Goal: Information Seeking & Learning: Learn about a topic

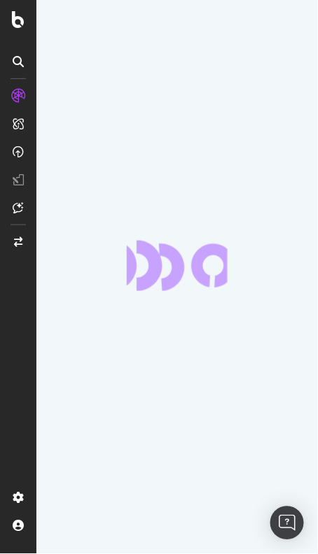
click at [317, 24] on div at bounding box center [176, 277] width 281 height 554
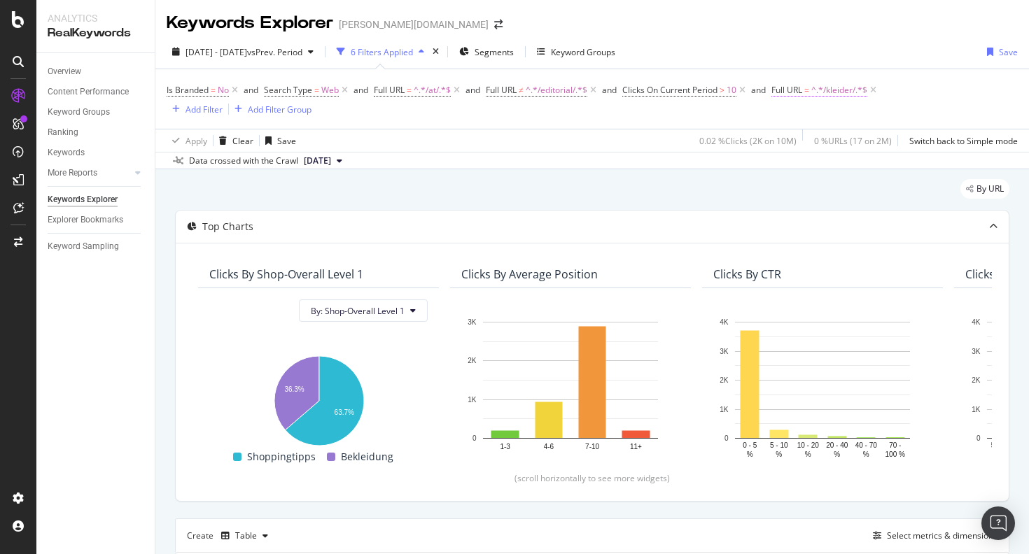
click at [317, 86] on span "^.*/kleider/.*$" at bounding box center [839, 90] width 56 height 20
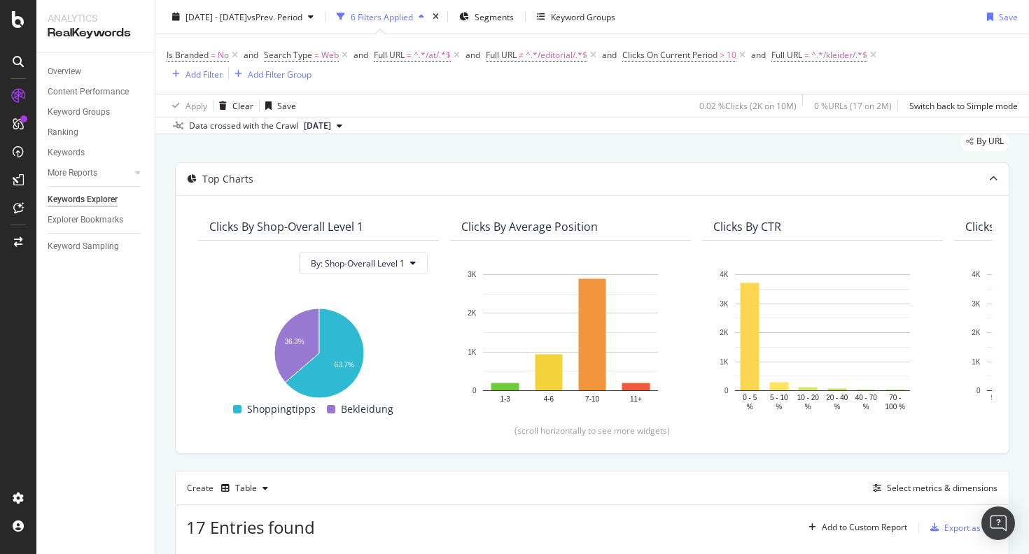
scroll to position [45, 0]
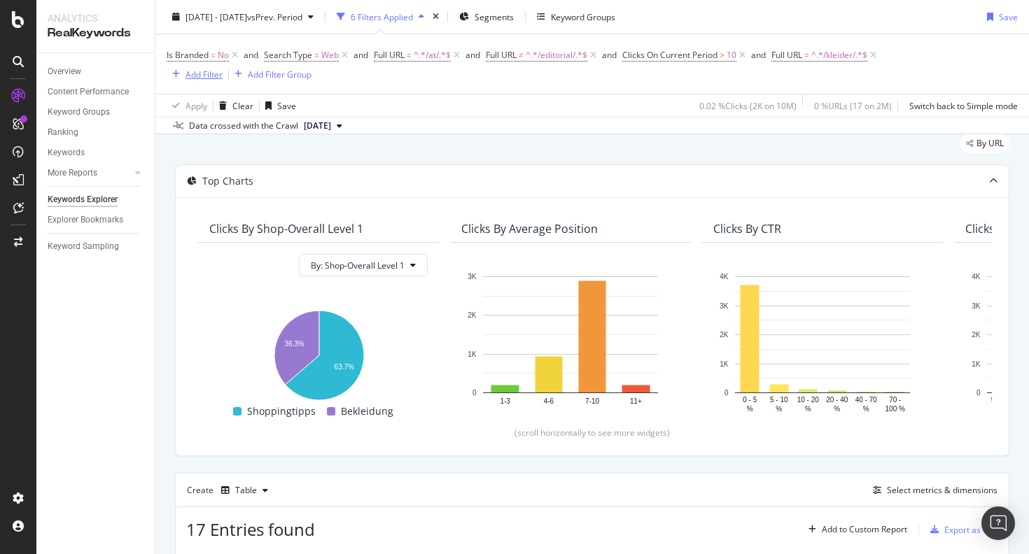
click at [199, 82] on button "Add Filter" at bounding box center [195, 74] width 56 height 17
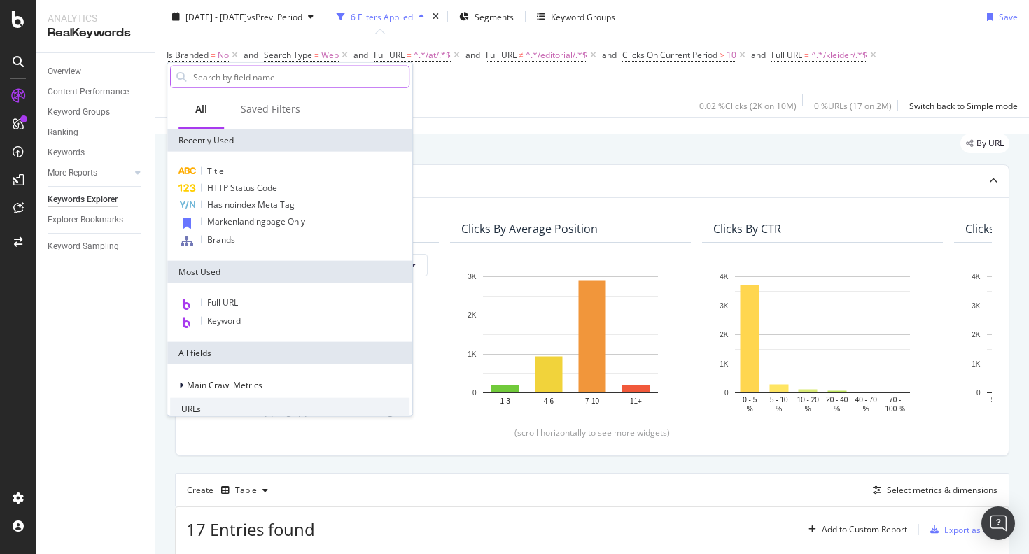
click at [200, 78] on input "text" at bounding box center [300, 76] width 217 height 21
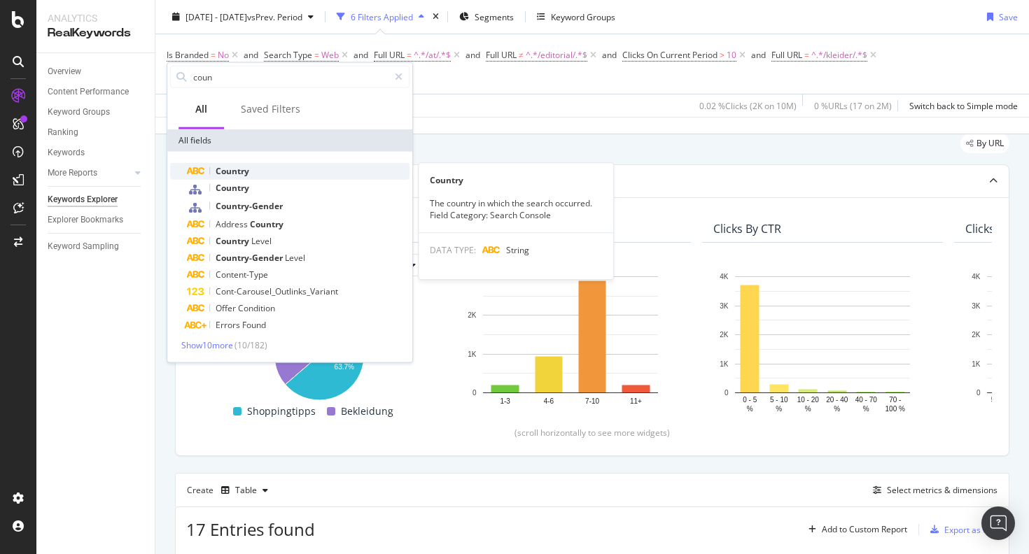
type input "coun"
click at [255, 164] on div "Country" at bounding box center [298, 171] width 223 height 17
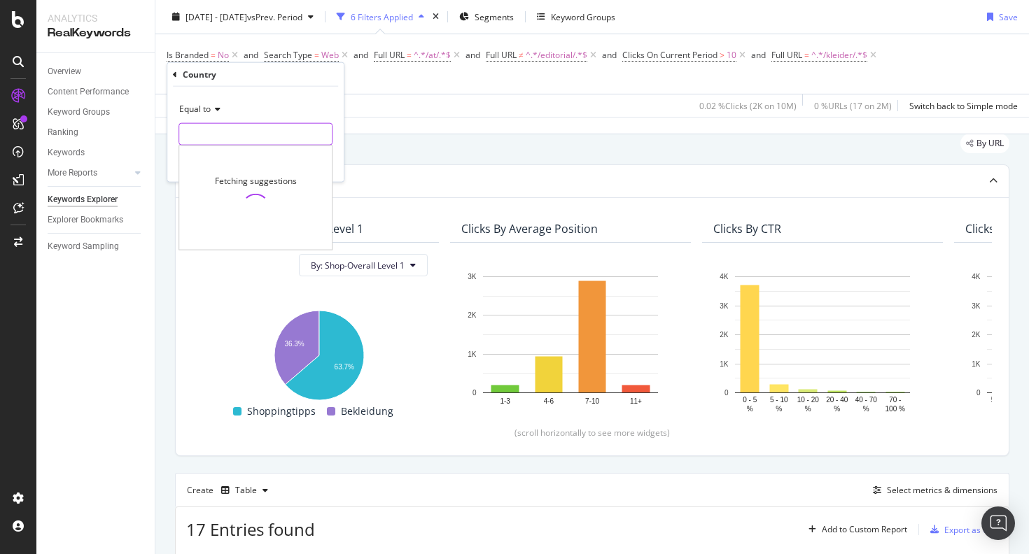
click at [246, 136] on input "text" at bounding box center [255, 134] width 153 height 22
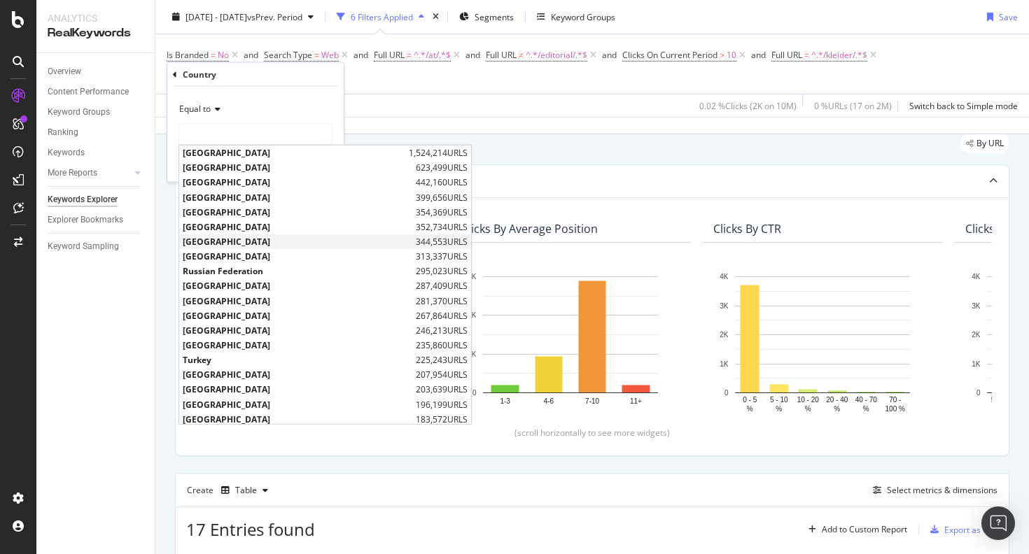
click at [224, 240] on span "[GEOGRAPHIC_DATA]" at bounding box center [298, 242] width 230 height 12
type input "[GEOGRAPHIC_DATA]"
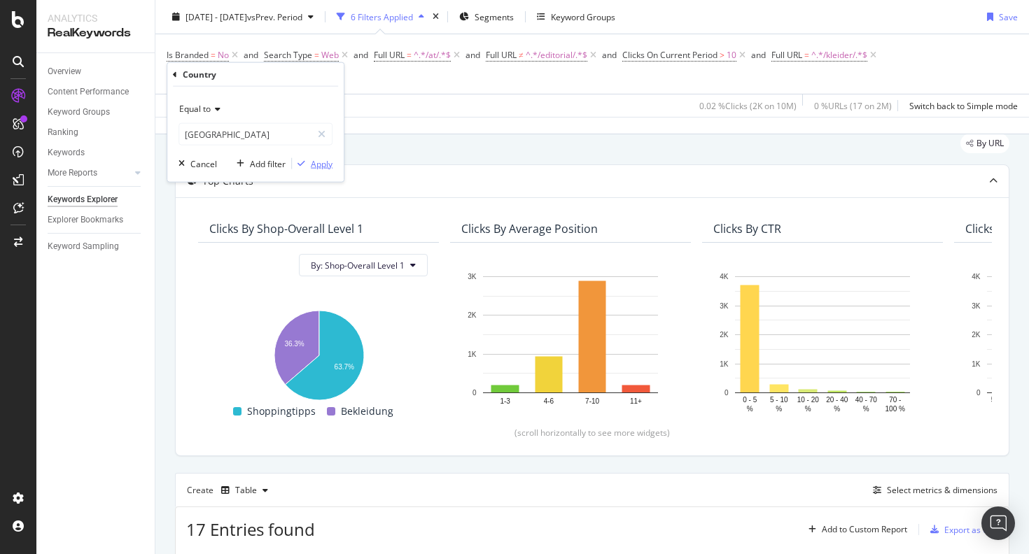
click at [313, 162] on div "Apply" at bounding box center [322, 163] width 22 height 12
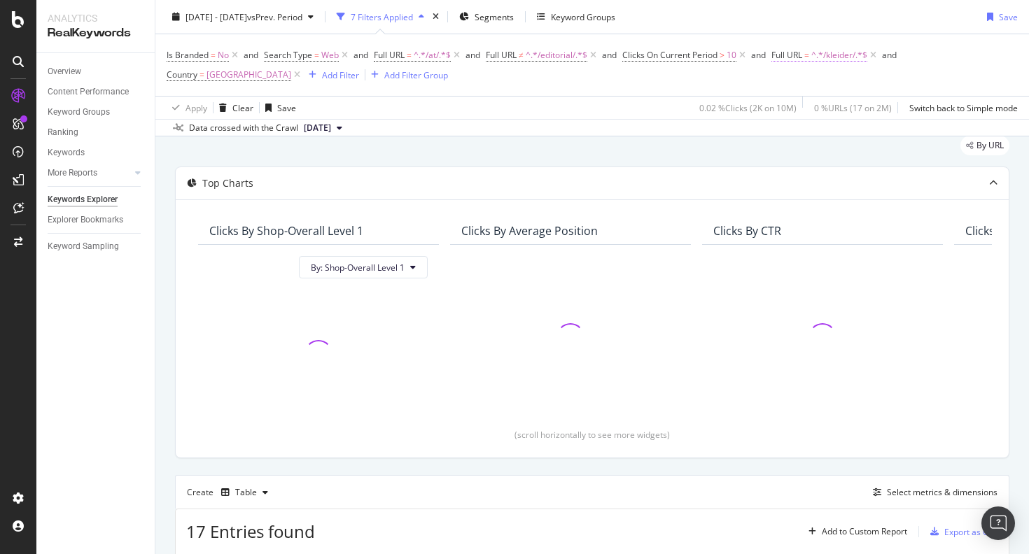
click at [317, 59] on span "=" at bounding box center [806, 55] width 5 height 12
click at [317, 80] on div "Contains" at bounding box center [864, 88] width 154 height 22
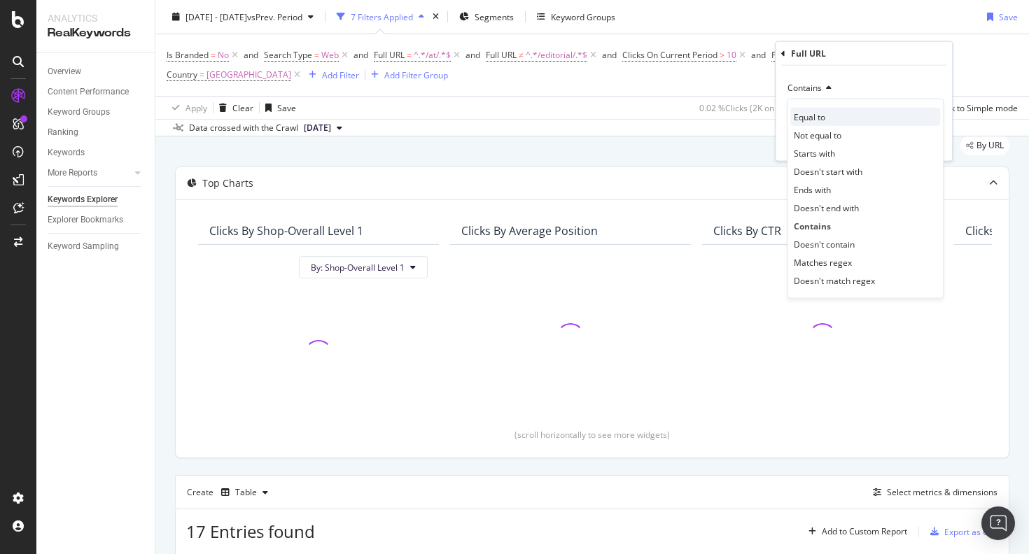
click at [317, 116] on span "Equal to" at bounding box center [809, 117] width 31 height 12
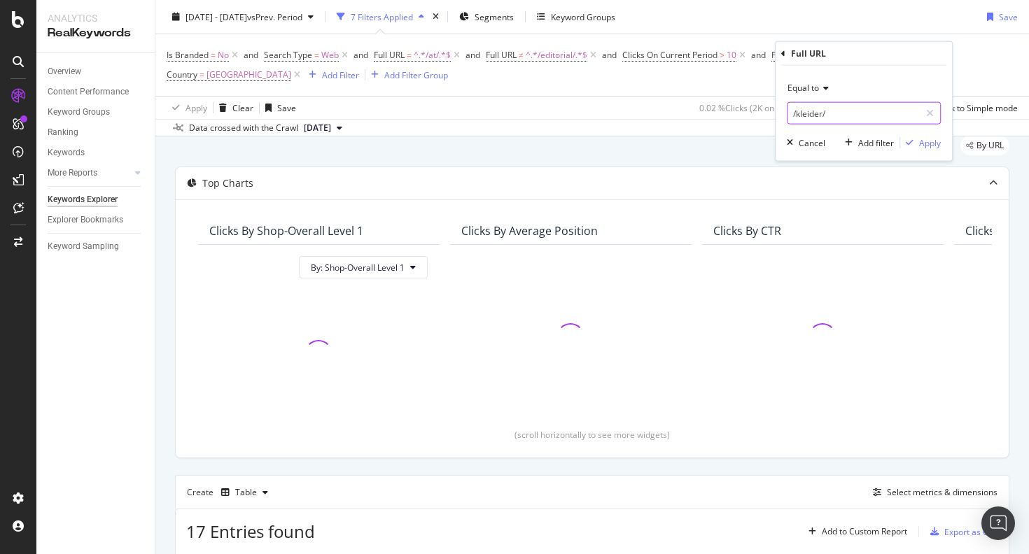
click at [317, 116] on input "/kleider/" at bounding box center [853, 113] width 132 height 22
paste input "[URL][DOMAIN_NAME][PERSON_NAME]"
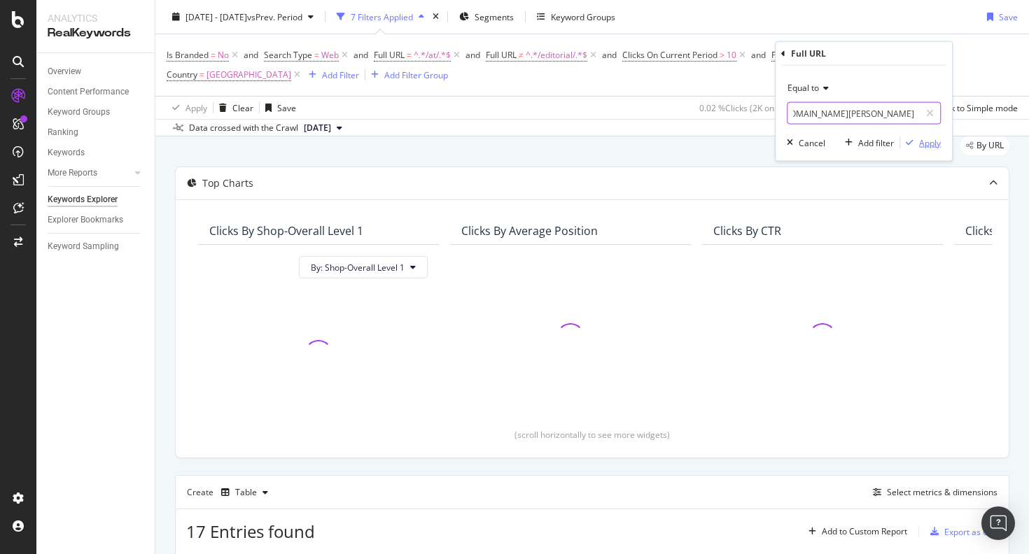
type input "[URL][DOMAIN_NAME][PERSON_NAME]"
click at [317, 148] on button "Apply" at bounding box center [920, 143] width 41 height 14
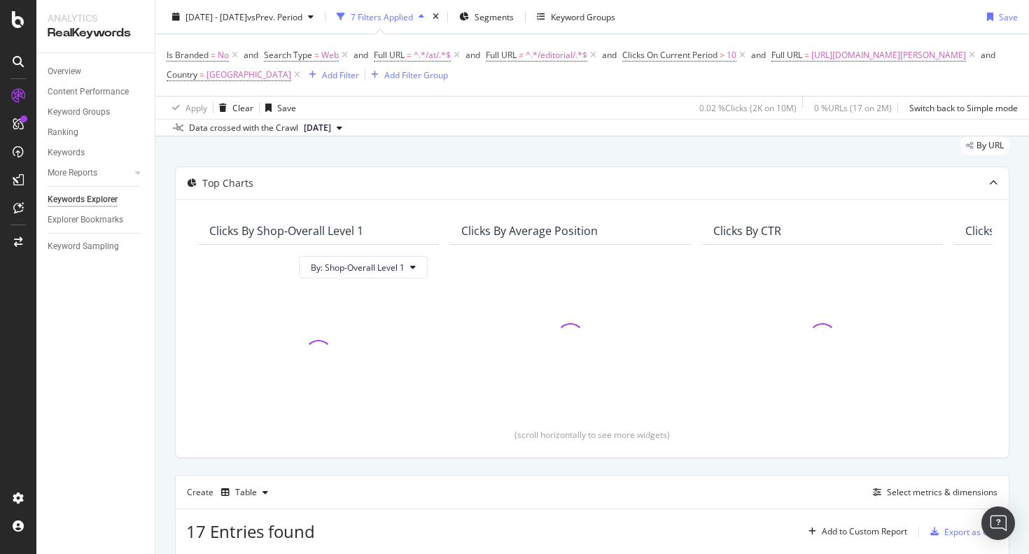
scroll to position [48, 0]
click at [317, 54] on icon at bounding box center [593, 55] width 12 height 14
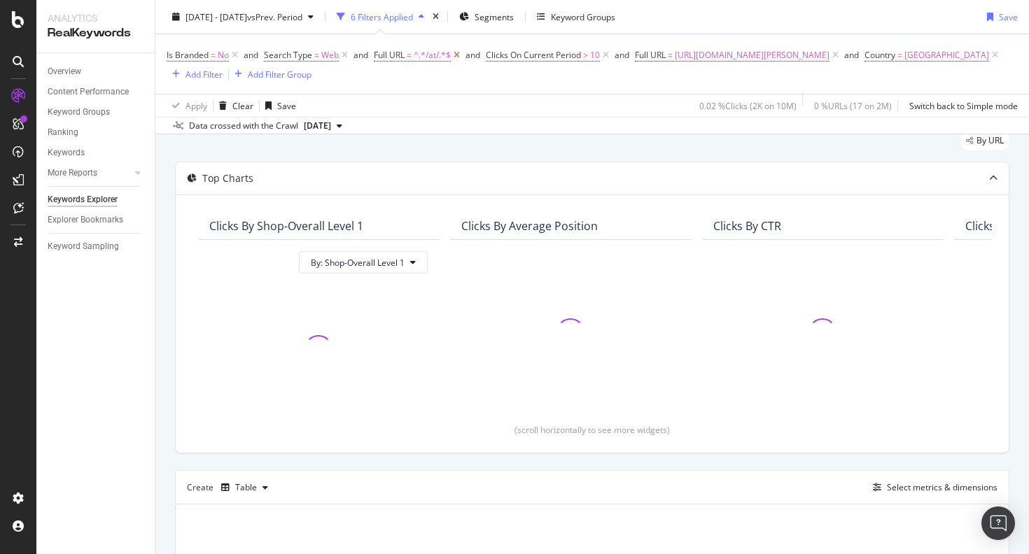
click at [317, 55] on icon at bounding box center [457, 55] width 12 height 14
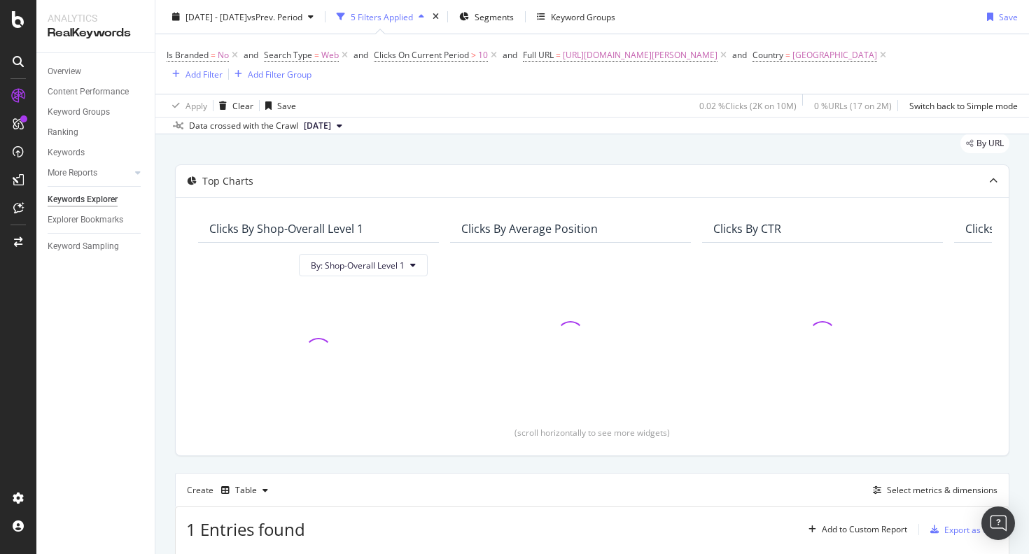
click at [317, 146] on div "By URL" at bounding box center [592, 149] width 834 height 31
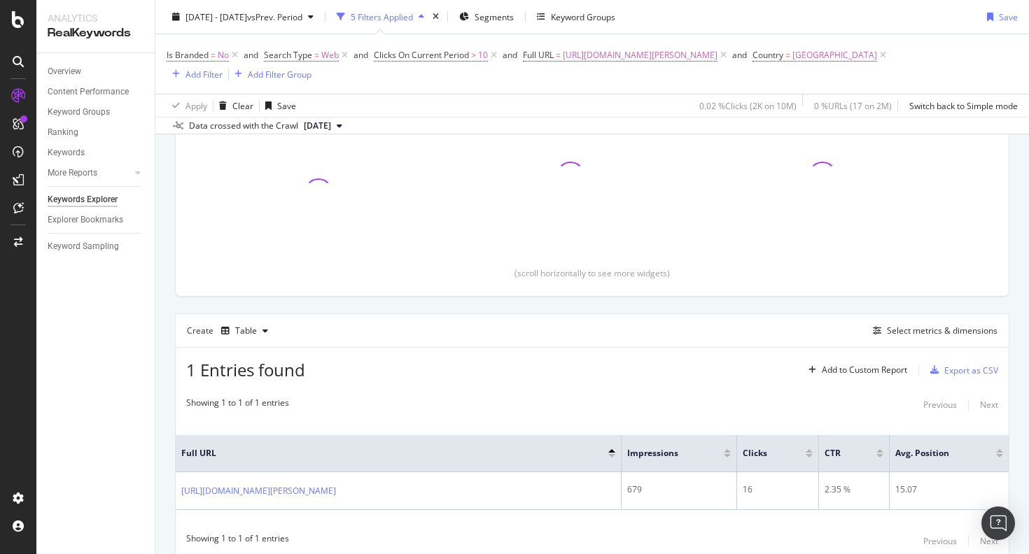
scroll to position [206, 0]
click at [282, 193] on div at bounding box center [318, 191] width 218 height 128
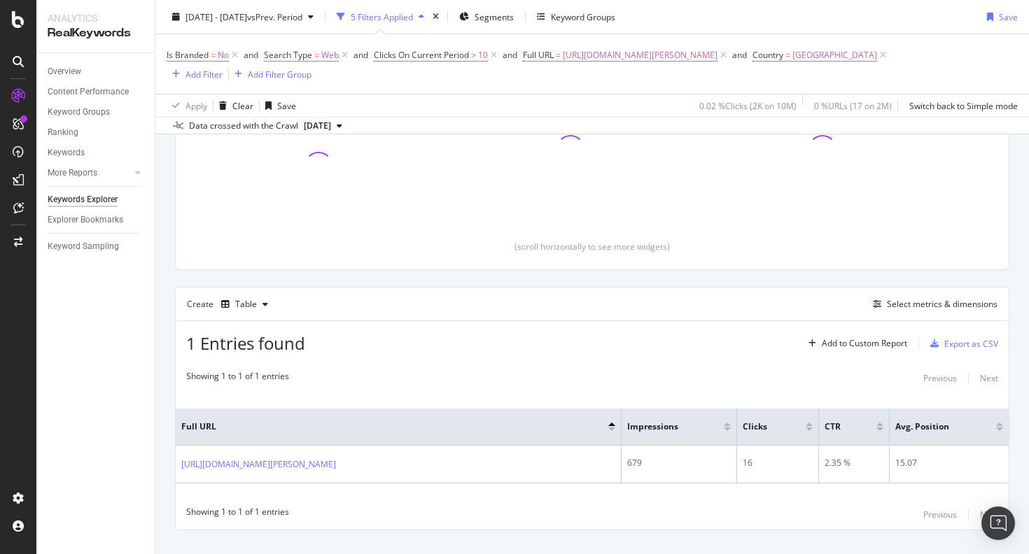
scroll to position [223, 0]
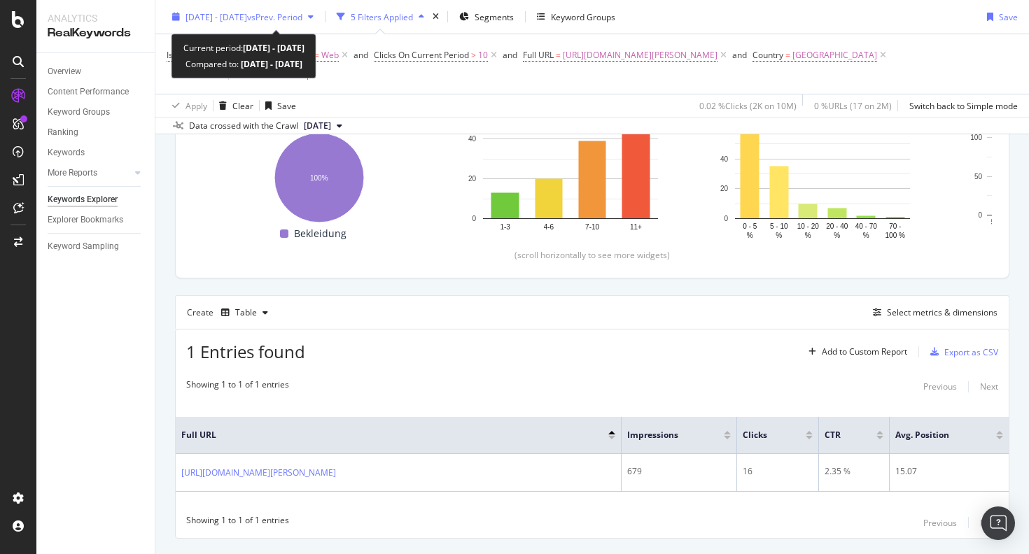
click at [247, 17] on span "[DATE] - [DATE]" at bounding box center [216, 16] width 62 height 12
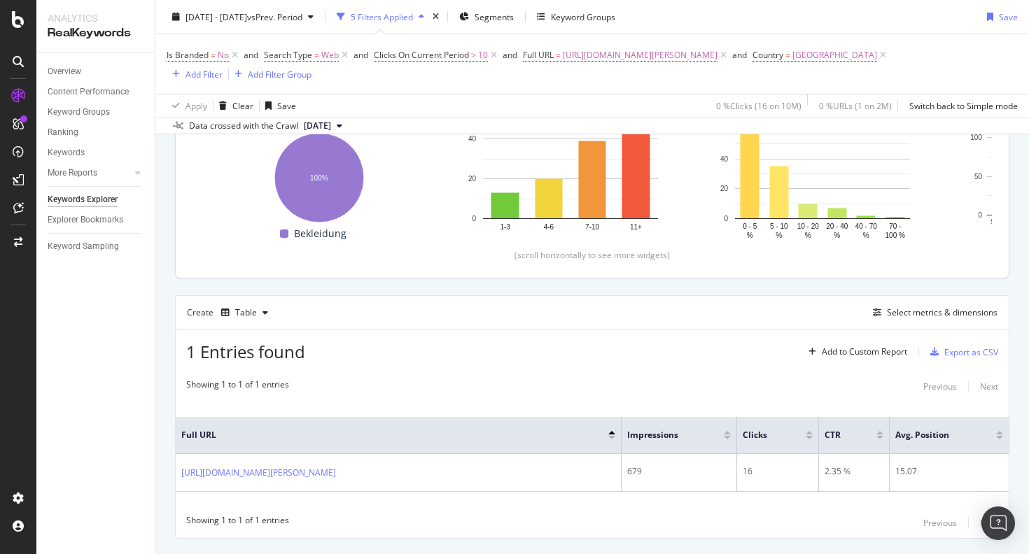
click at [317, 273] on div "Clicks By Shop-Overall Level 1 By: Shop-Overall Level 1 Hold CMD (⌘) while clic…" at bounding box center [592, 149] width 833 height 258
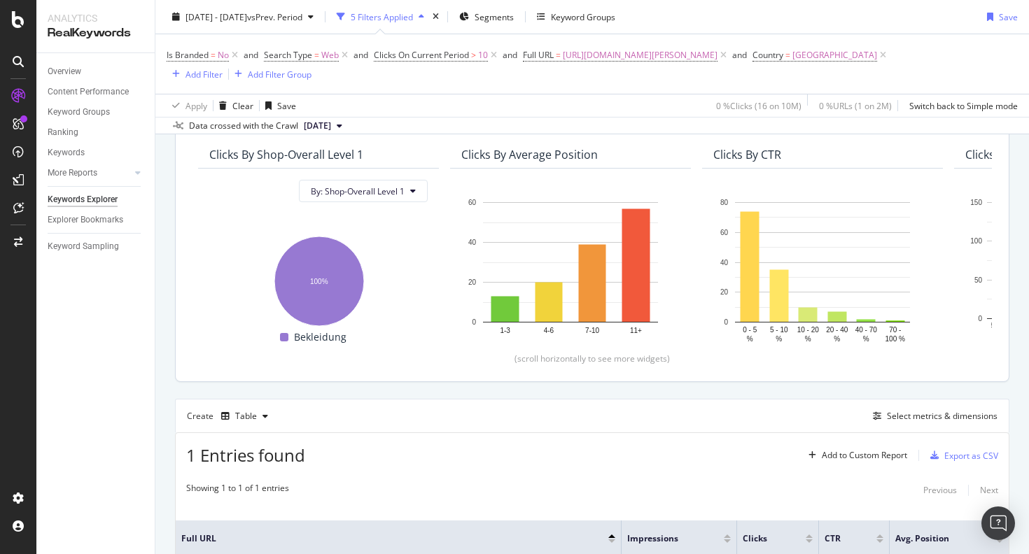
scroll to position [117, 0]
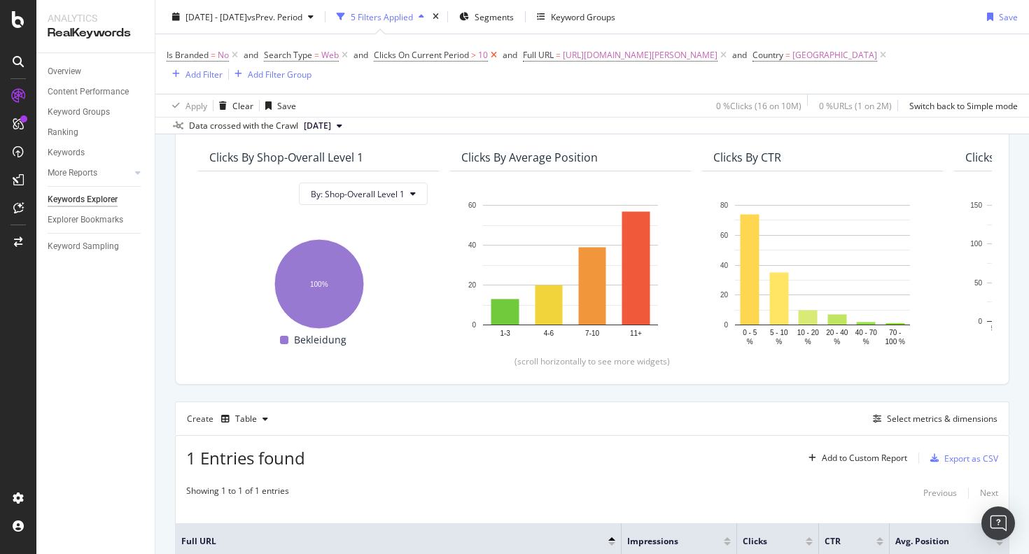
click at [317, 51] on icon at bounding box center [494, 55] width 12 height 14
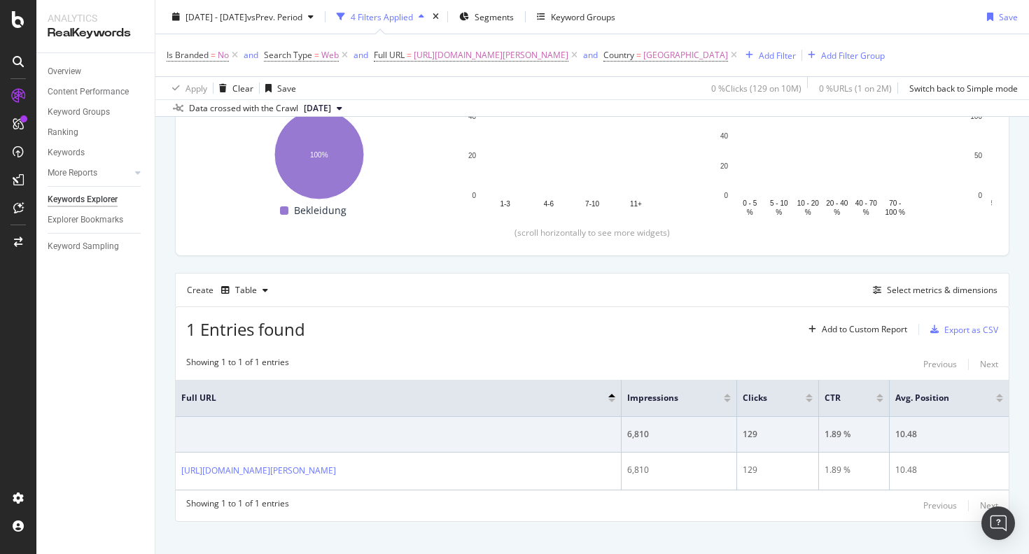
scroll to position [235, 0]
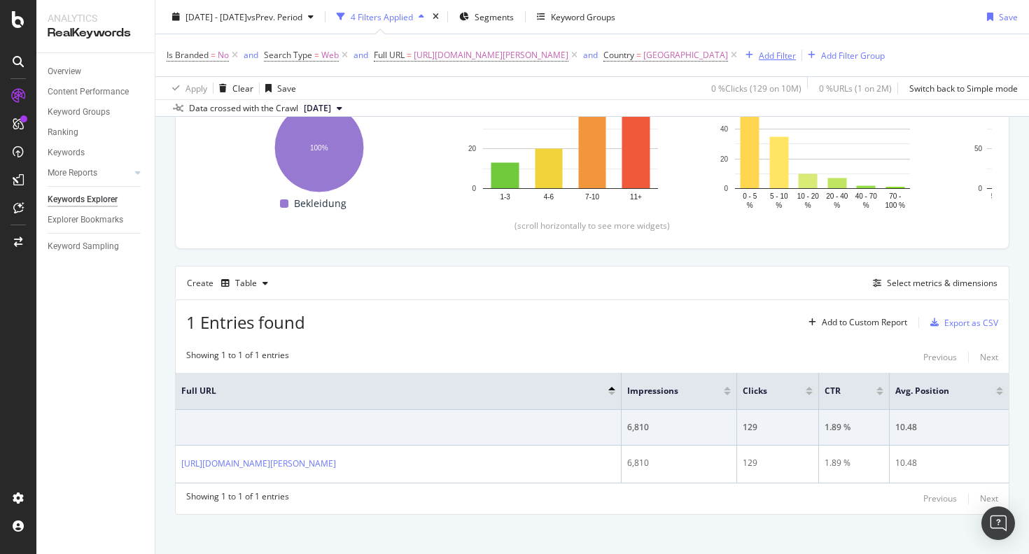
click at [317, 58] on div "Add Filter" at bounding box center [777, 55] width 37 height 12
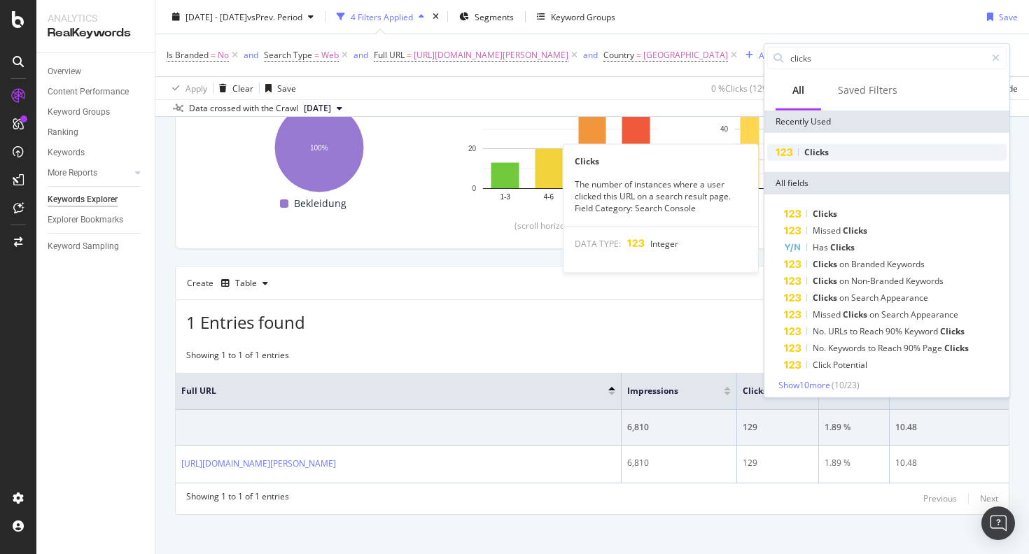
type input "clicks"
click at [317, 153] on span "Clicks" at bounding box center [816, 152] width 24 height 12
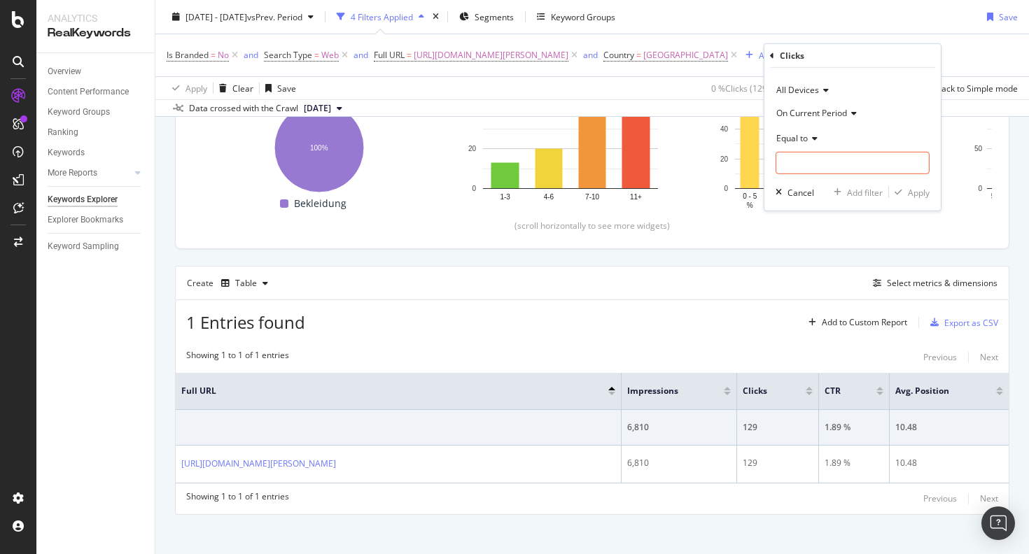
click at [317, 137] on span "Equal to" at bounding box center [791, 138] width 31 height 12
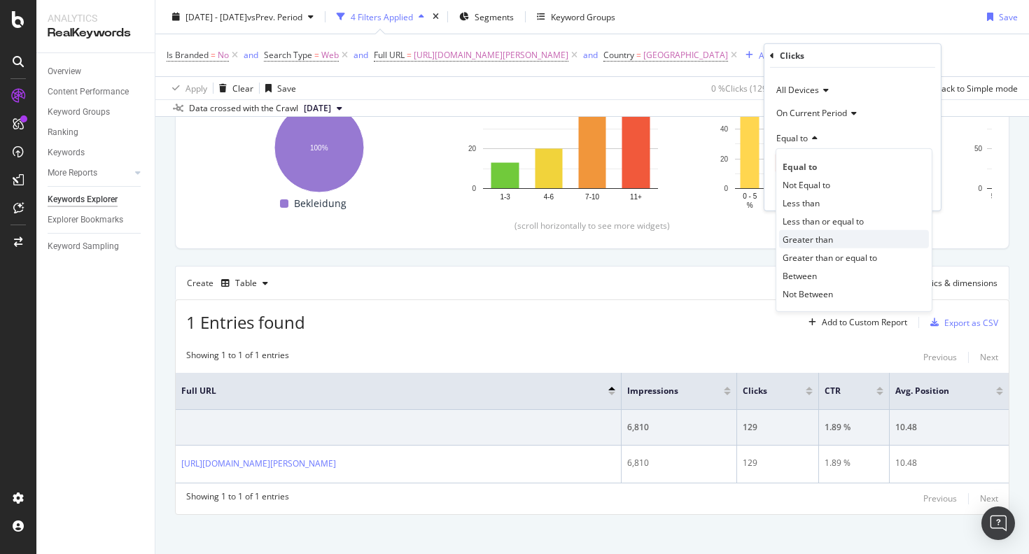
click at [317, 245] on span "Greater than" at bounding box center [808, 239] width 50 height 12
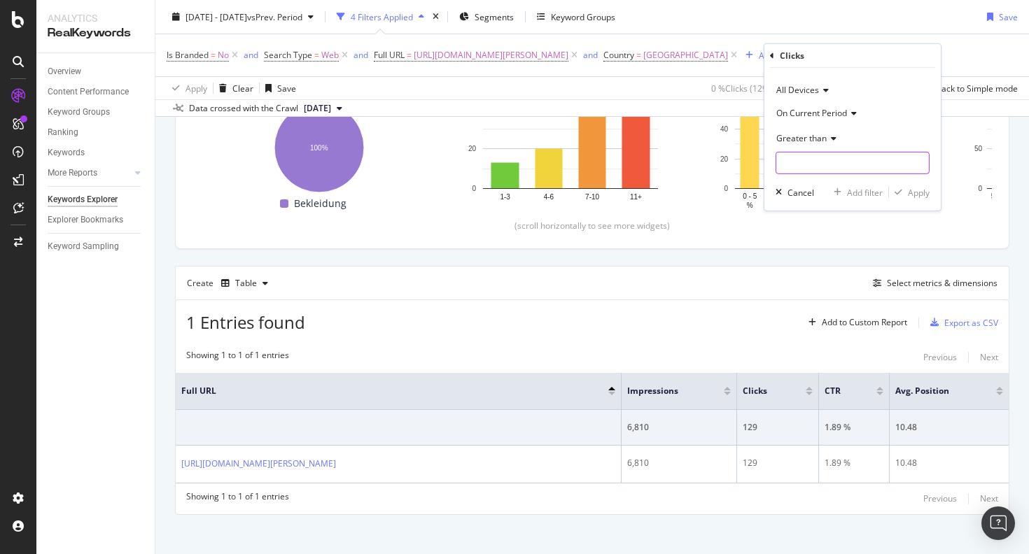
click at [317, 161] on input "number" at bounding box center [853, 163] width 154 height 22
type input "10"
click at [317, 188] on div "button" at bounding box center [898, 192] width 19 height 8
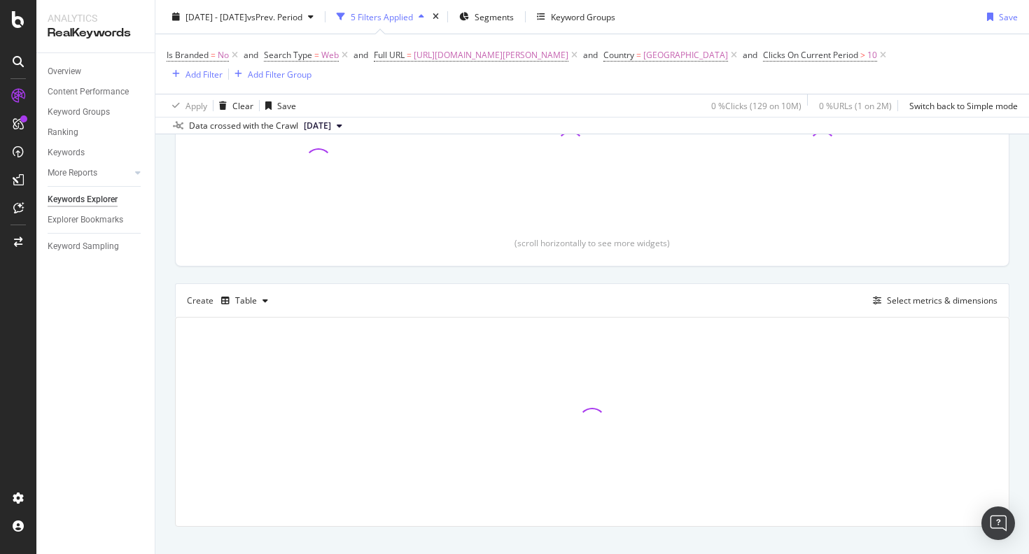
scroll to position [253, 0]
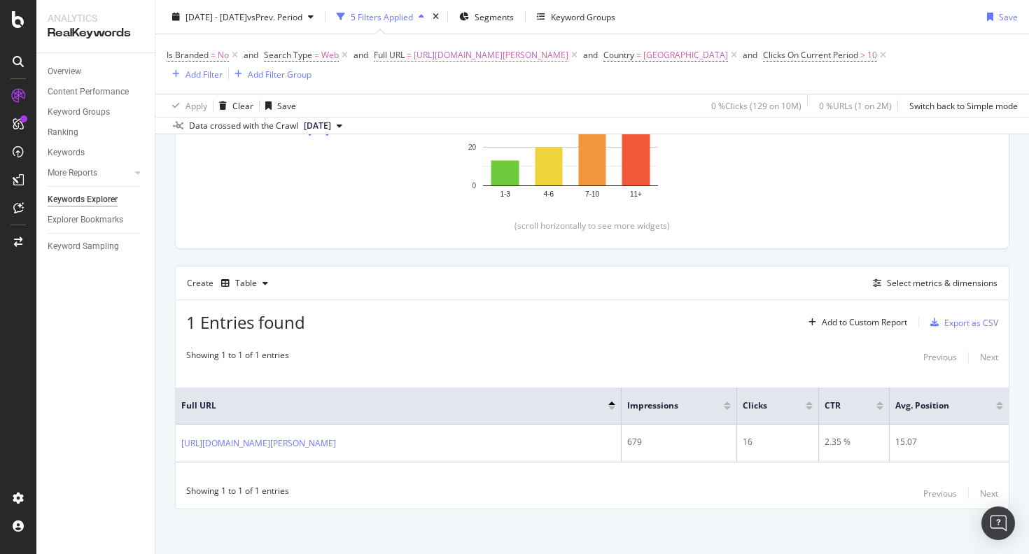
click at [317, 57] on span "[URL][DOMAIN_NAME][PERSON_NAME]" at bounding box center [491, 55] width 155 height 20
click at [317, 91] on span "Equal to" at bounding box center [402, 88] width 31 height 12
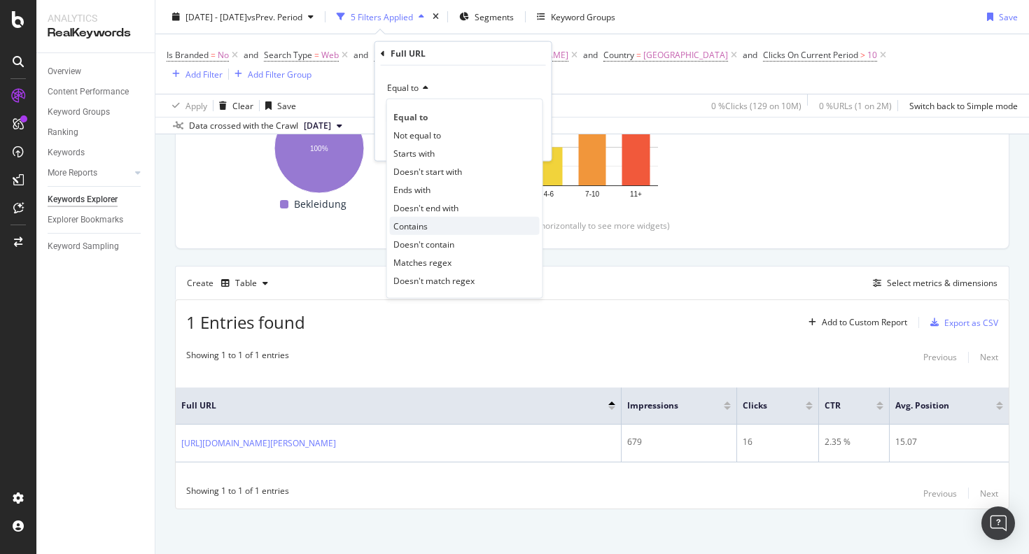
click at [317, 223] on div "Contains" at bounding box center [465, 226] width 150 height 18
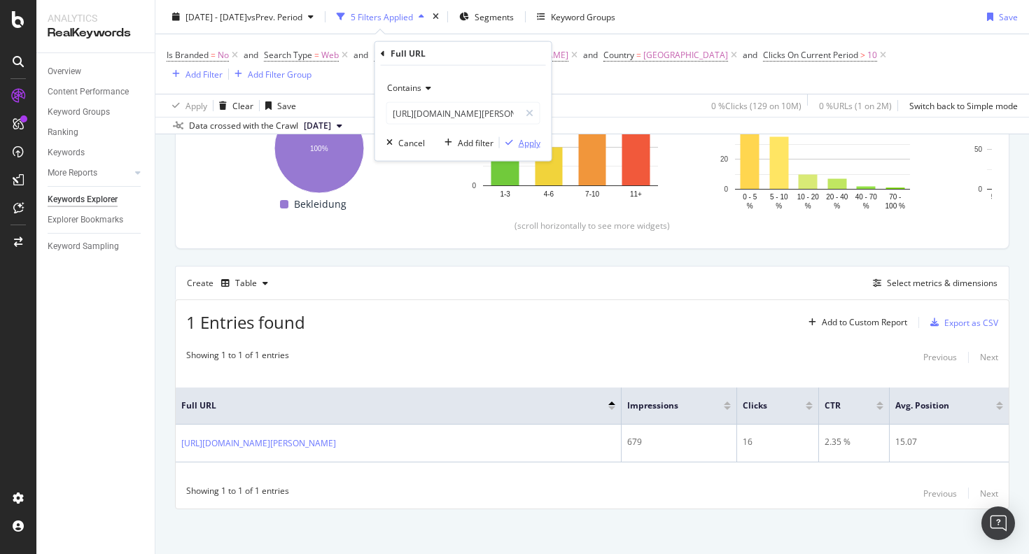
click at [317, 138] on div "Apply" at bounding box center [530, 142] width 22 height 12
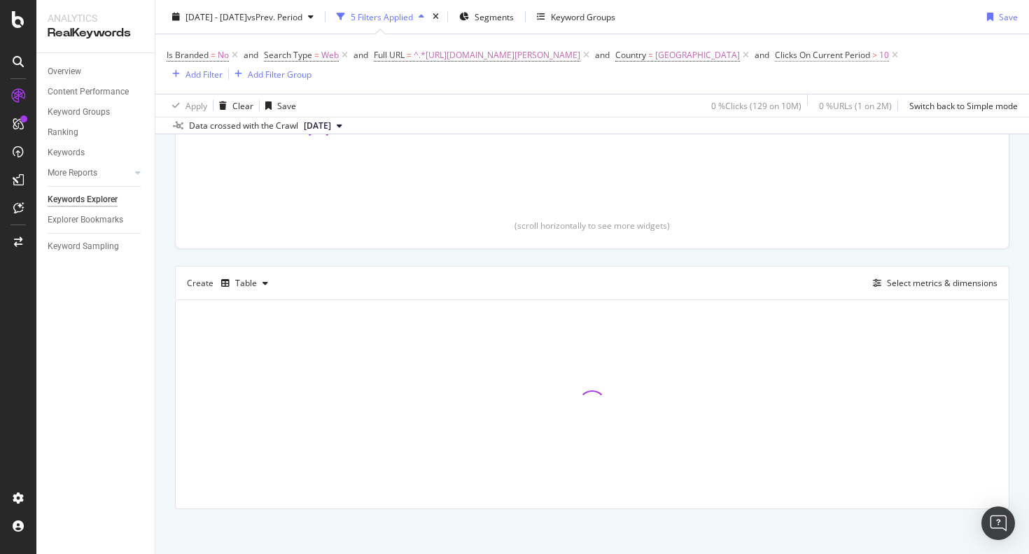
click at [317, 60] on span "Clicks On Current Period" at bounding box center [822, 55] width 95 height 12
click at [317, 82] on div "Is Branded = No and Search Type = Web and Full URL = ^.*[URL][DOMAIN_NAME][PERS…" at bounding box center [592, 63] width 851 height 37
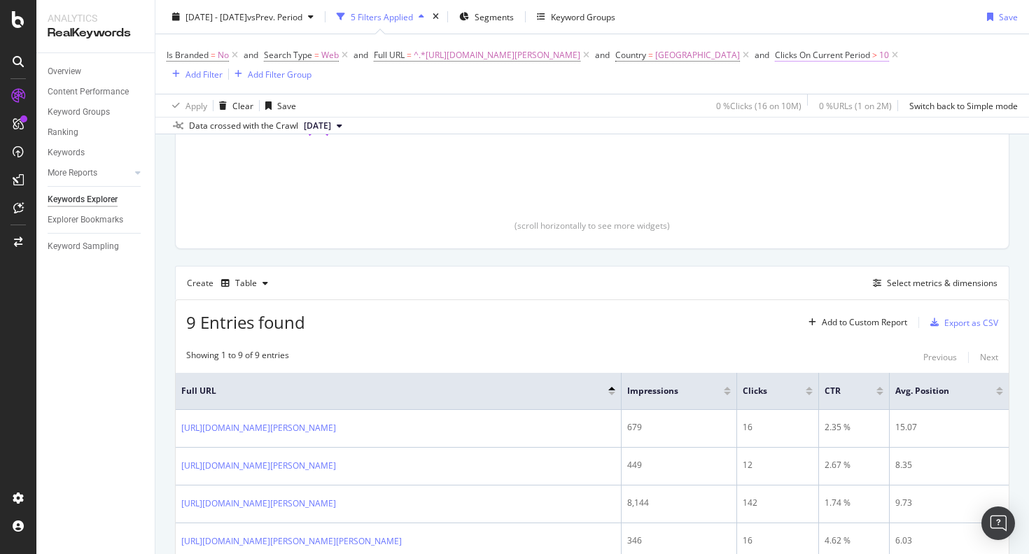
click at [317, 55] on span "Clicks On Current Period" at bounding box center [822, 55] width 95 height 12
click at [317, 50] on div "Clicks All Devices On Current Period Greater than 10 Cancel Add filter Apply" at bounding box center [899, 125] width 176 height 167
click at [317, 50] on icon at bounding box center [819, 53] width 4 height 8
click at [317, 51] on icon at bounding box center [895, 55] width 12 height 14
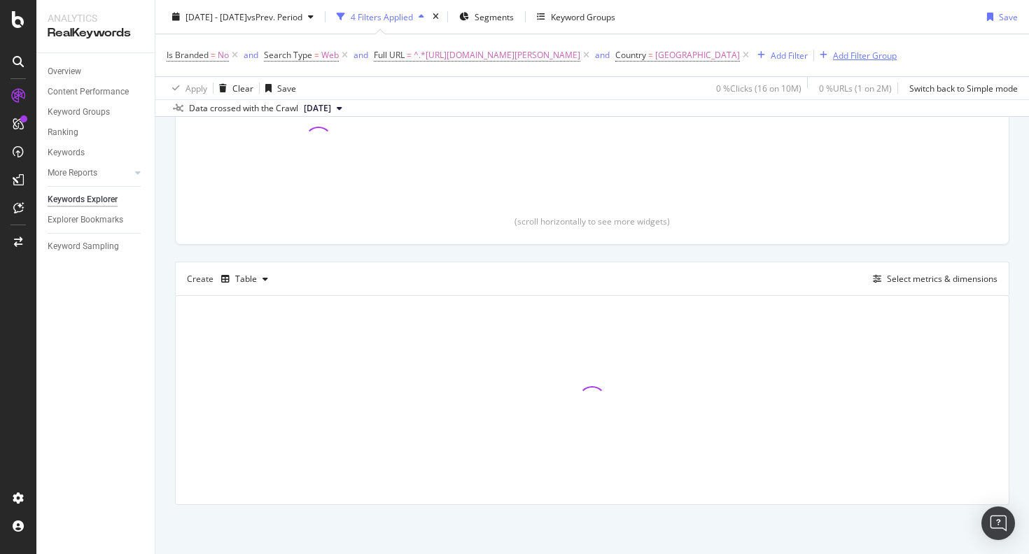
scroll to position [235, 0]
click at [317, 52] on div "Add Filter" at bounding box center [789, 55] width 37 height 12
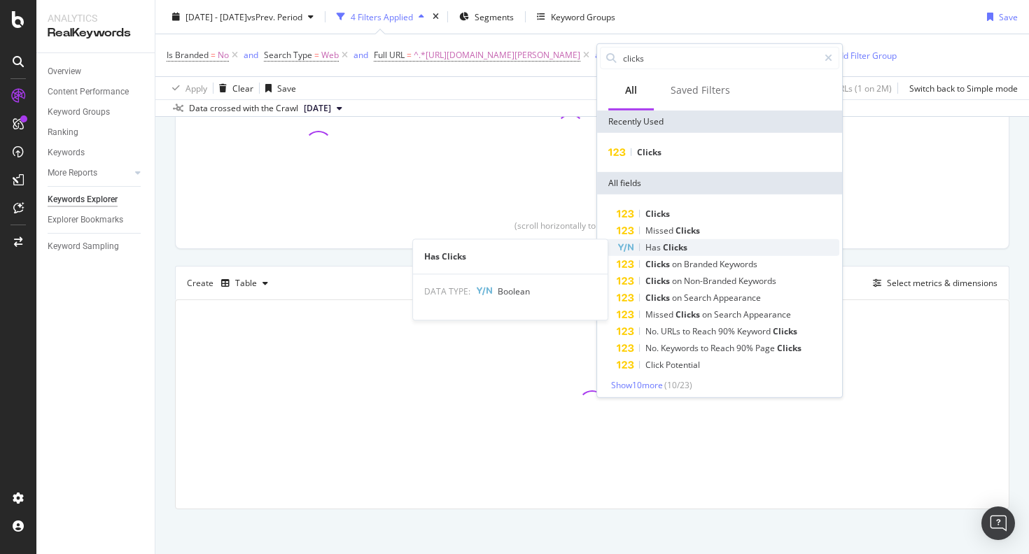
scroll to position [4, 0]
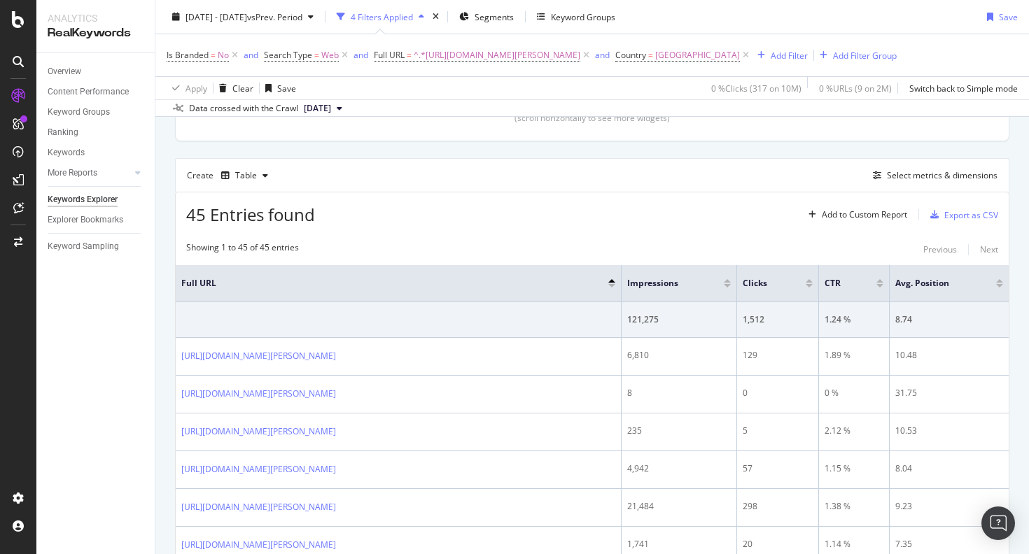
scroll to position [360, 0]
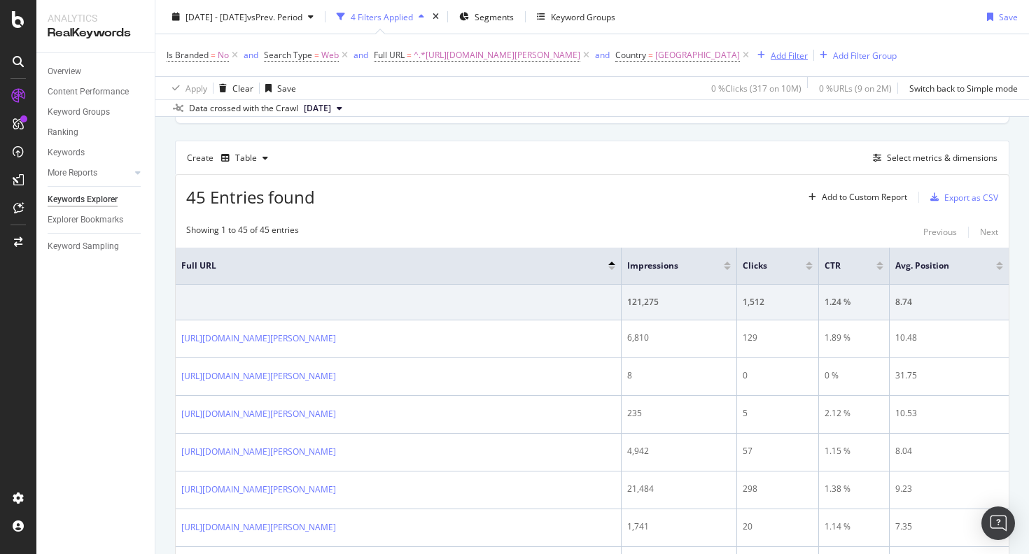
click at [317, 50] on div "Add Filter" at bounding box center [789, 55] width 37 height 12
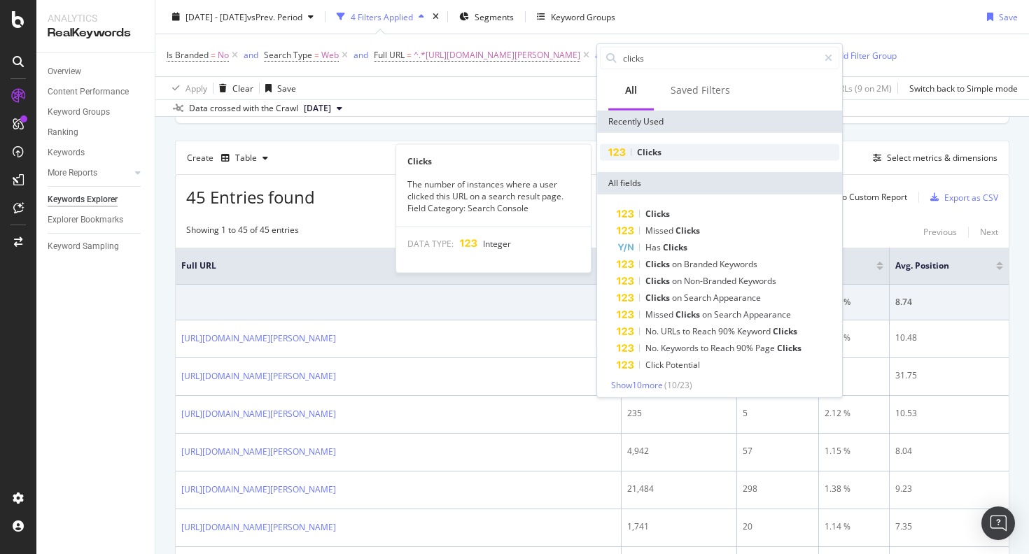
click at [317, 152] on div "Clicks" at bounding box center [719, 152] width 239 height 17
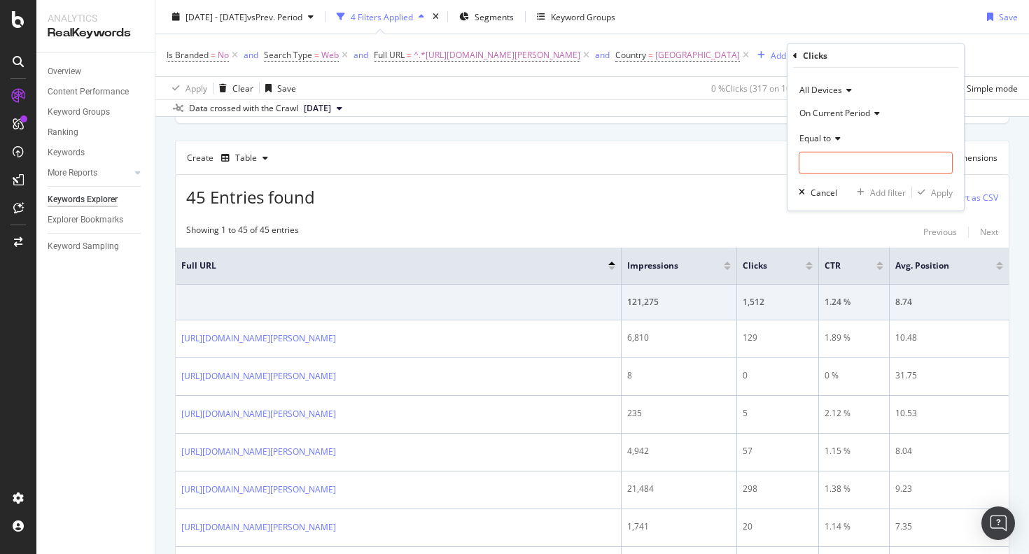
click at [317, 131] on div "Equal to" at bounding box center [876, 138] width 154 height 22
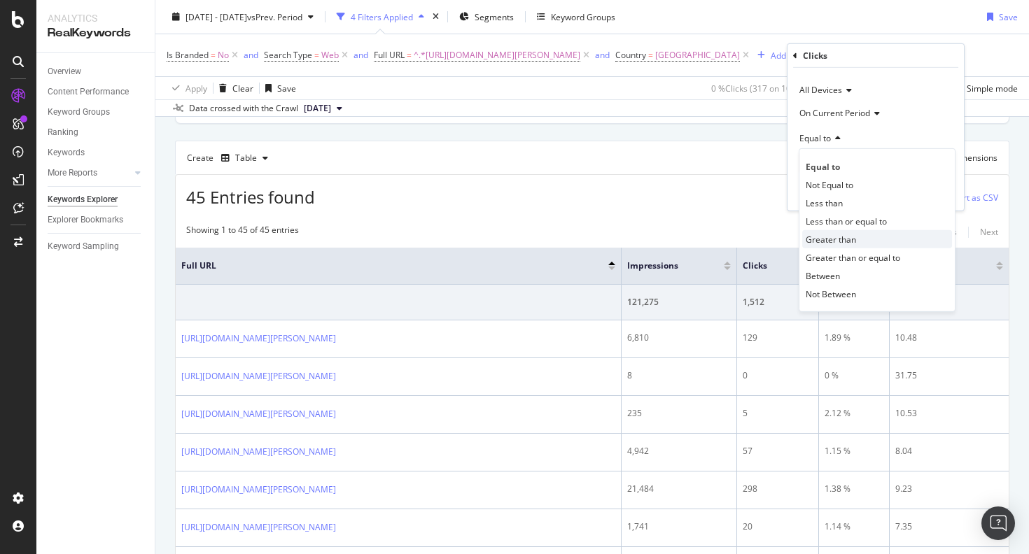
click at [317, 239] on span "Greater than" at bounding box center [831, 239] width 50 height 12
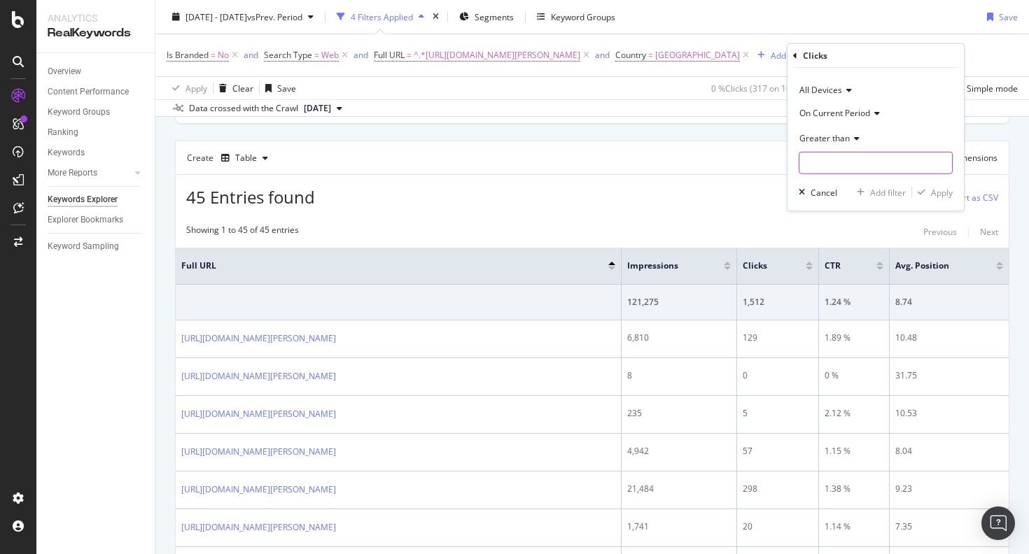
click at [317, 170] on input "number" at bounding box center [876, 163] width 154 height 22
type input "10"
click at [317, 192] on div "Apply" at bounding box center [942, 192] width 22 height 12
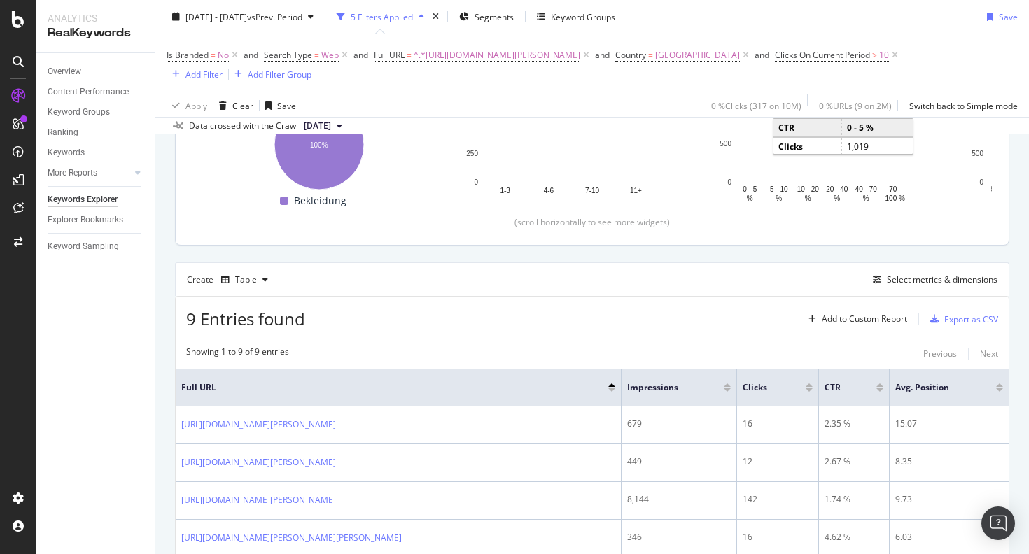
scroll to position [255, 0]
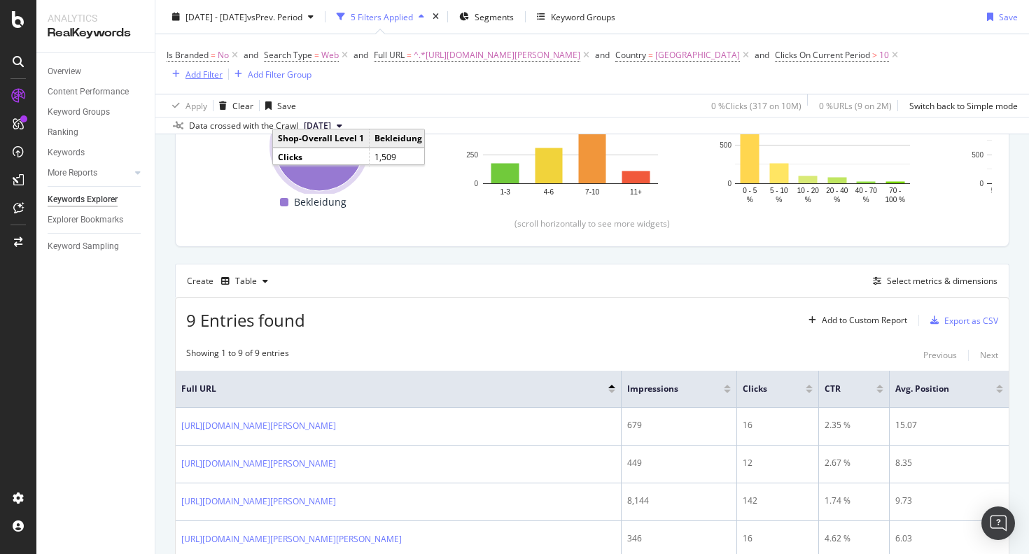
click at [213, 76] on div "Add Filter" at bounding box center [203, 74] width 37 height 12
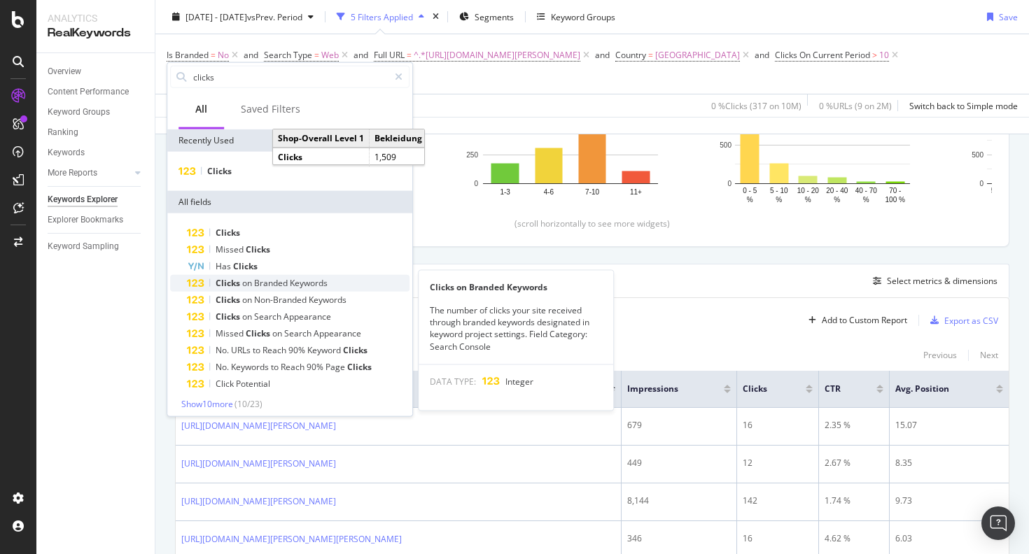
scroll to position [4, 0]
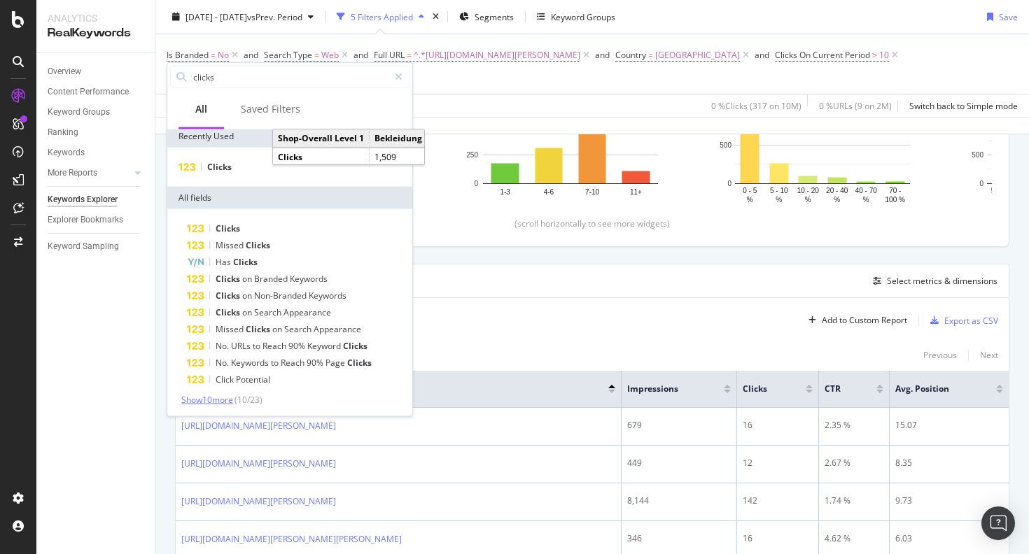
click at [230, 402] on span "Show 10 more" at bounding box center [207, 400] width 52 height 12
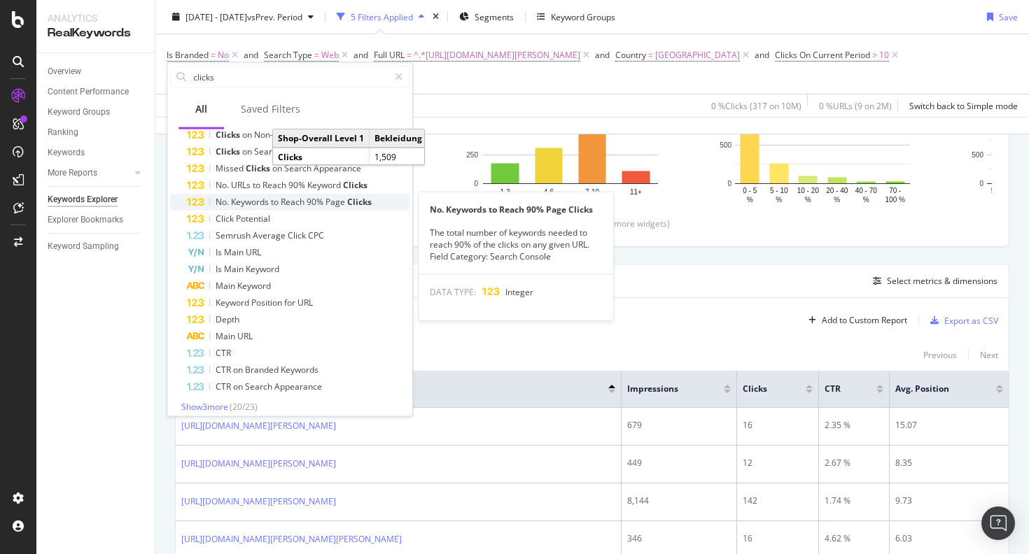
scroll to position [172, 0]
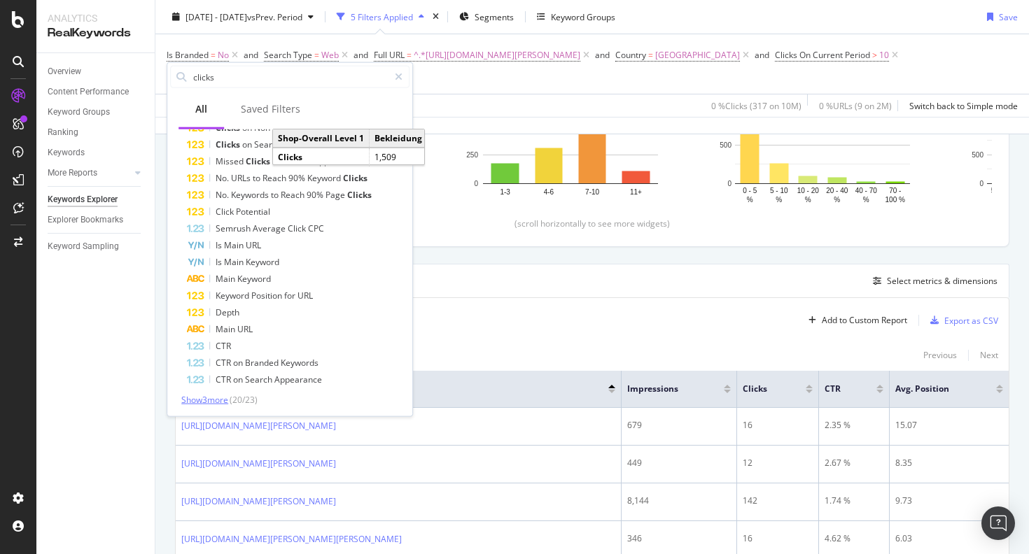
click at [225, 399] on span "Show 3 more" at bounding box center [204, 400] width 47 height 12
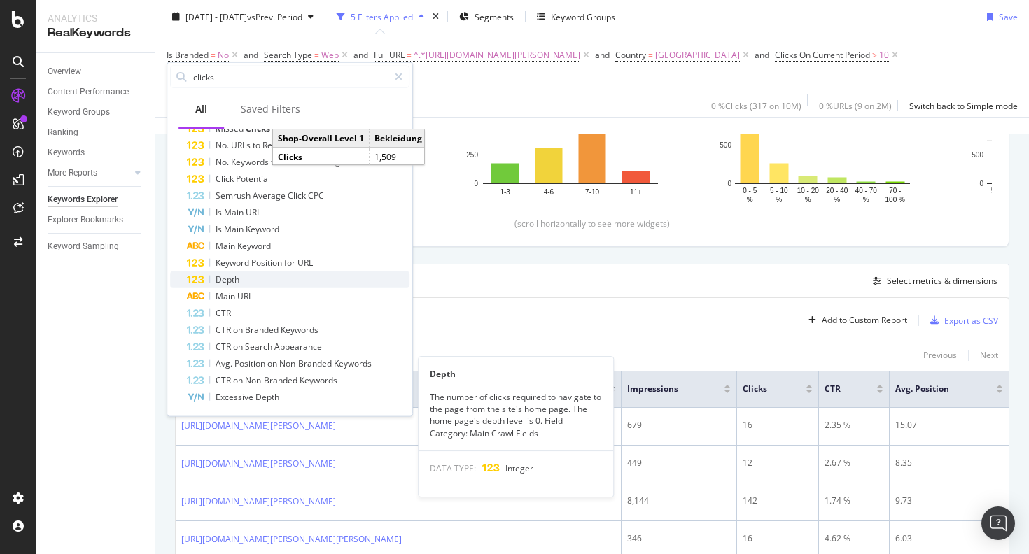
scroll to position [0, 0]
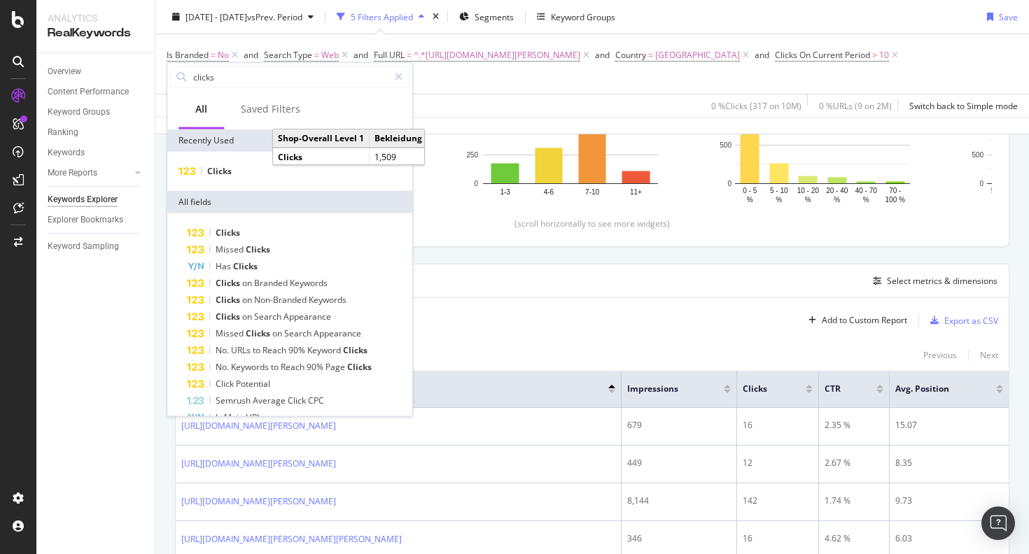
click at [317, 282] on div "Create Table Select metrics & dimensions" at bounding box center [592, 281] width 834 height 34
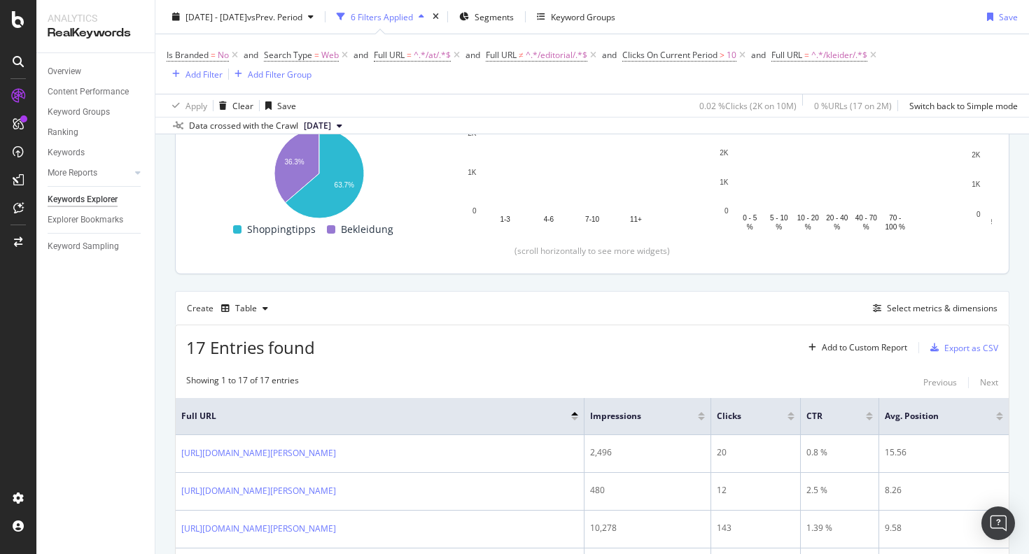
scroll to position [230, 0]
